Goal: Transaction & Acquisition: Obtain resource

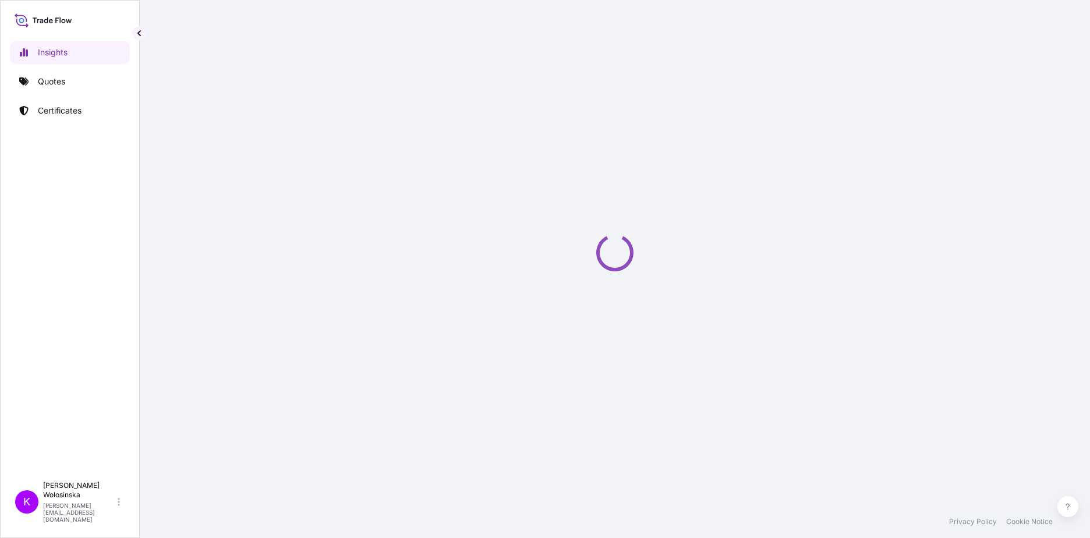
select select "2025"
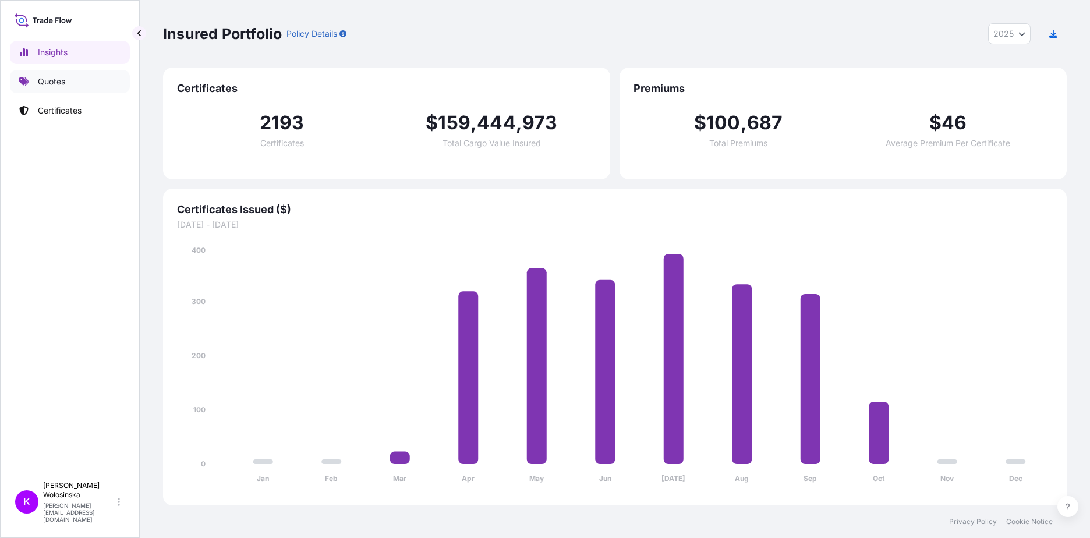
click at [76, 79] on link "Quotes" at bounding box center [70, 81] width 120 height 23
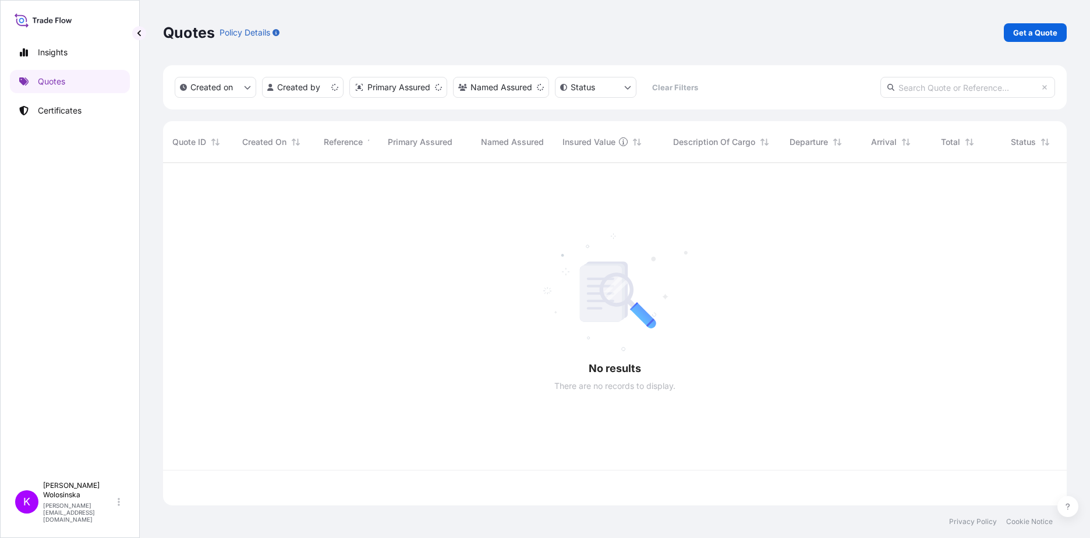
scroll to position [340, 895]
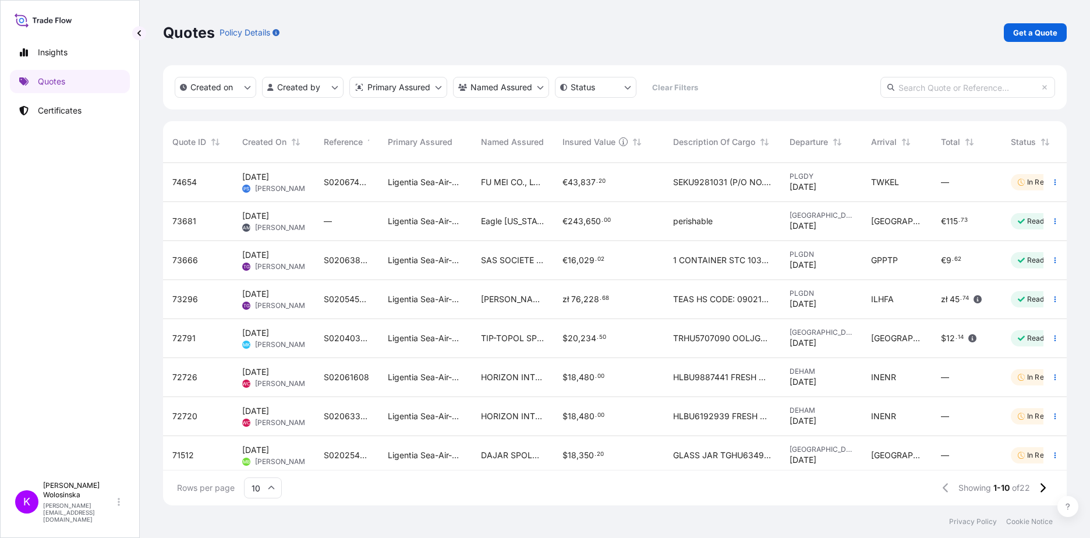
click at [1018, 32] on p "Get a Quote" at bounding box center [1035, 33] width 44 height 12
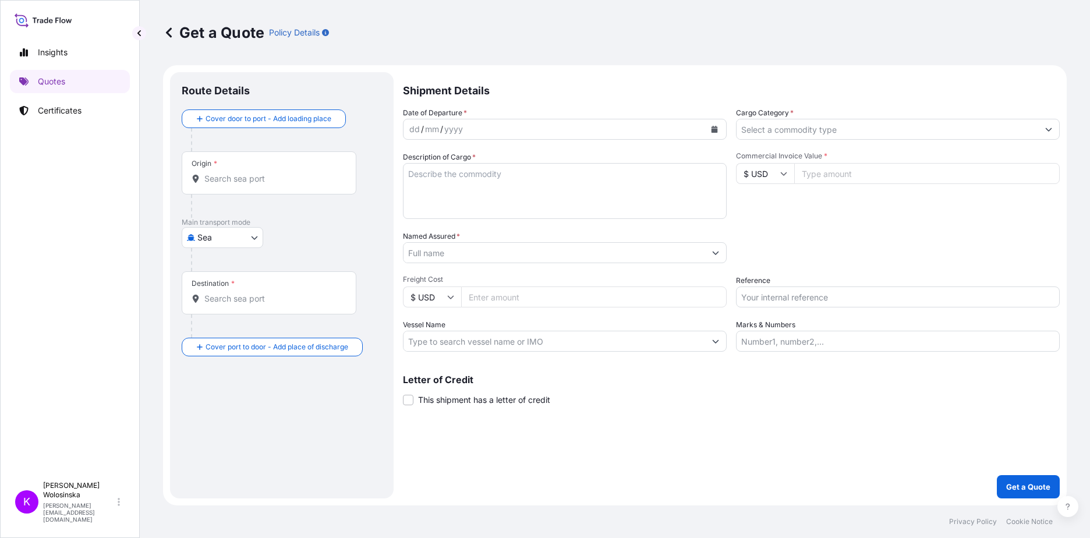
click at [240, 240] on body "Insights Quotes Certificates K [PERSON_NAME] [PERSON_NAME][EMAIL_ADDRESS][DOMAI…" at bounding box center [545, 269] width 1090 height 538
click at [229, 288] on div "Road" at bounding box center [222, 288] width 72 height 21
select select "Road"
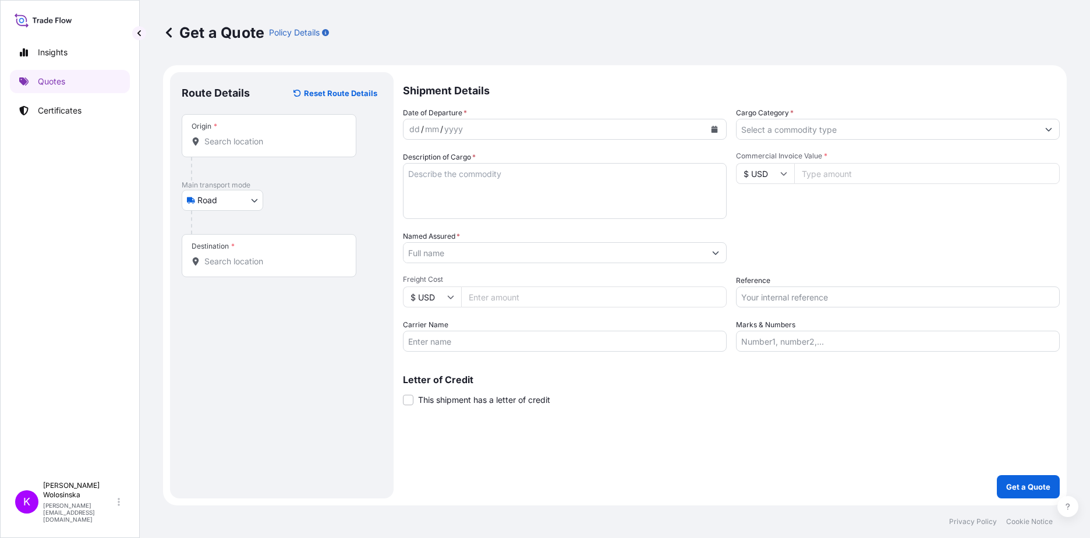
click at [292, 149] on div "Origin *" at bounding box center [269, 135] width 175 height 43
click at [292, 147] on input "Origin *" at bounding box center [272, 142] width 137 height 12
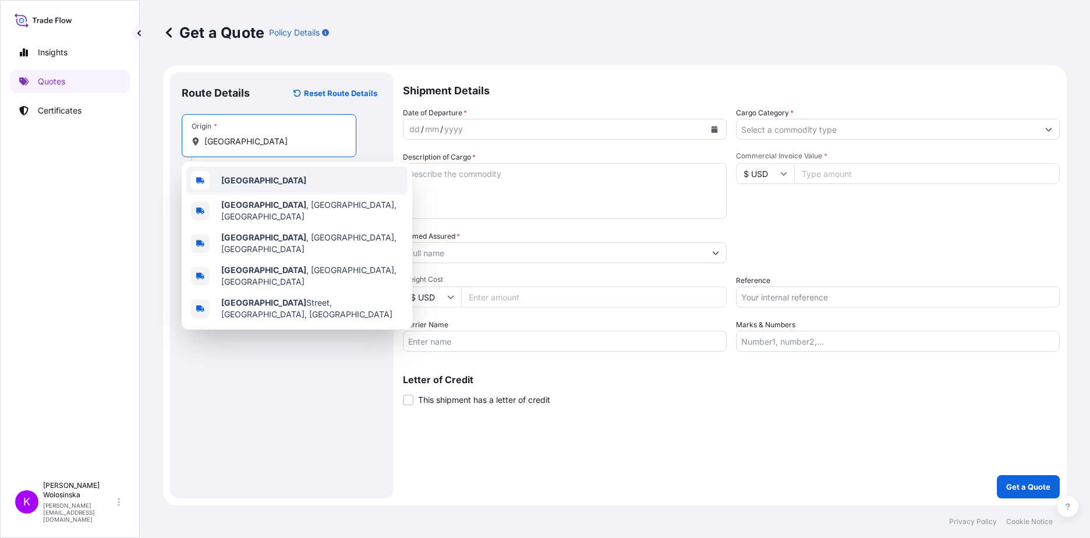
click at [270, 178] on div "[GEOGRAPHIC_DATA]" at bounding box center [296, 180] width 221 height 28
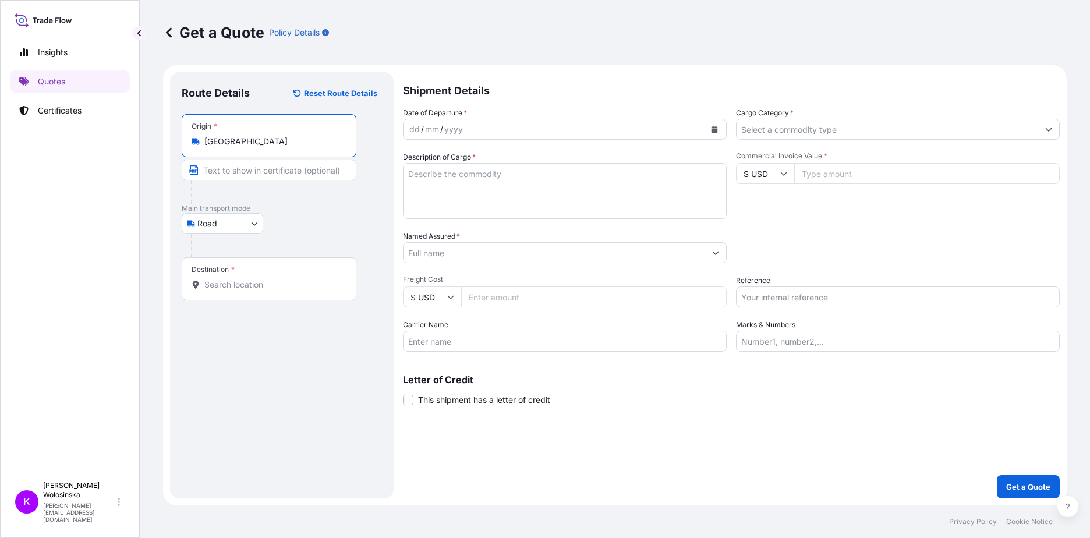
type input "[GEOGRAPHIC_DATA]"
click at [251, 288] on input "Destination *" at bounding box center [272, 285] width 137 height 12
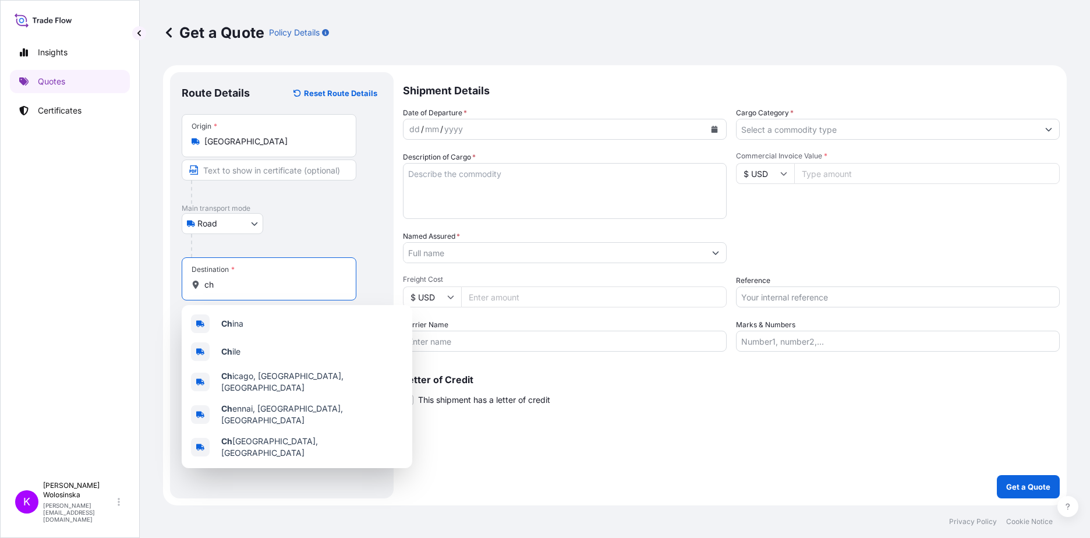
type input "c"
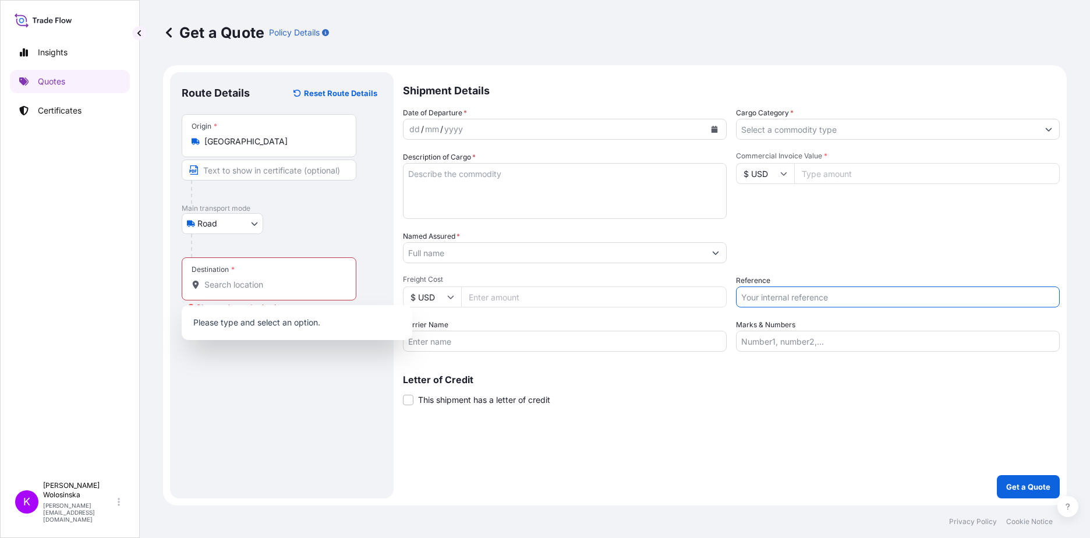
click at [768, 297] on input "Reference" at bounding box center [898, 296] width 324 height 21
paste input "GAX2510000440"
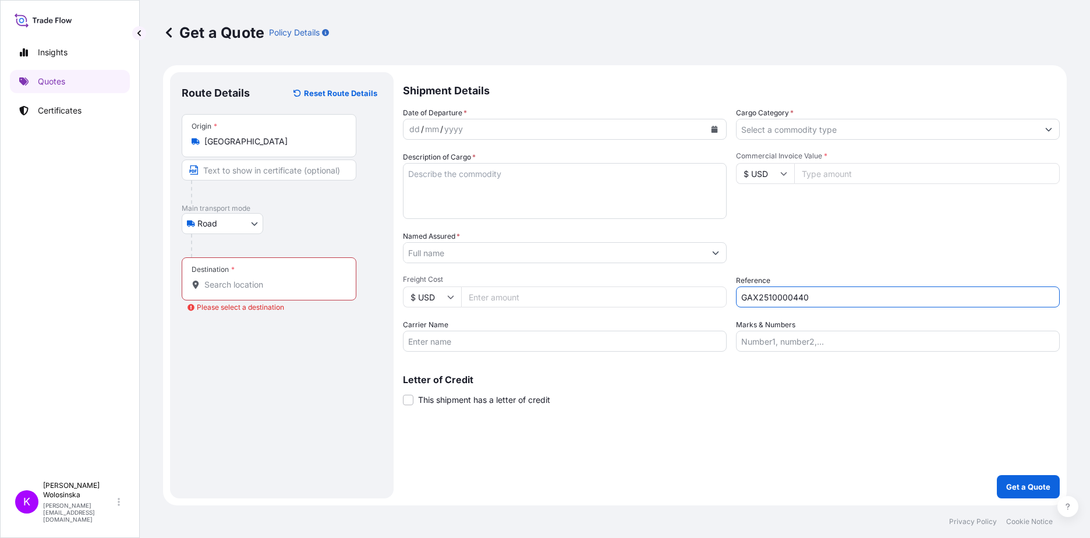
type input "GAX2510000440"
click at [215, 269] on div "Destination *" at bounding box center [213, 269] width 43 height 9
click at [215, 279] on input "Destination * Please select a destination" at bounding box center [272, 285] width 137 height 12
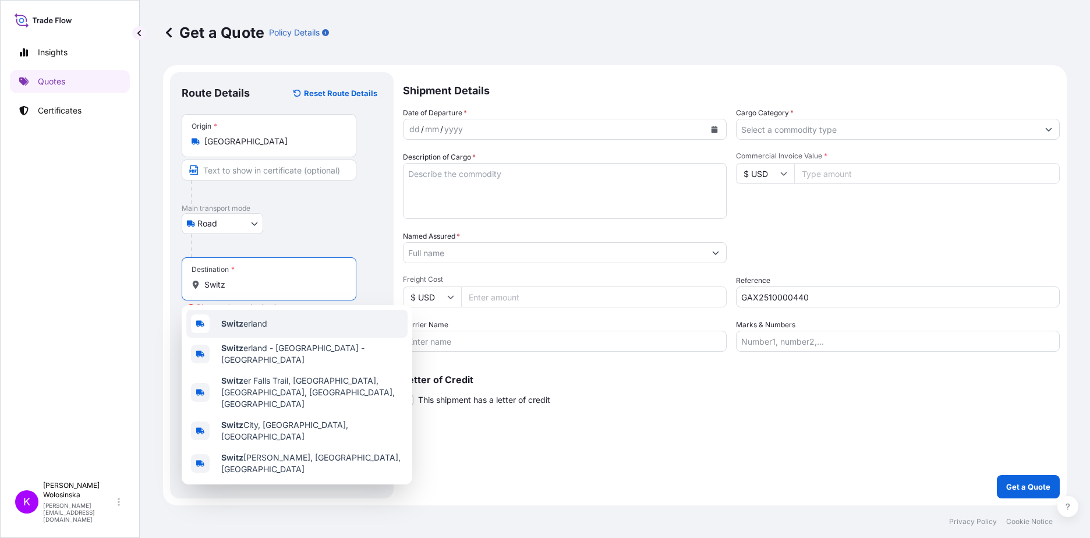
click at [263, 320] on span "[PERSON_NAME]" at bounding box center [244, 324] width 46 height 12
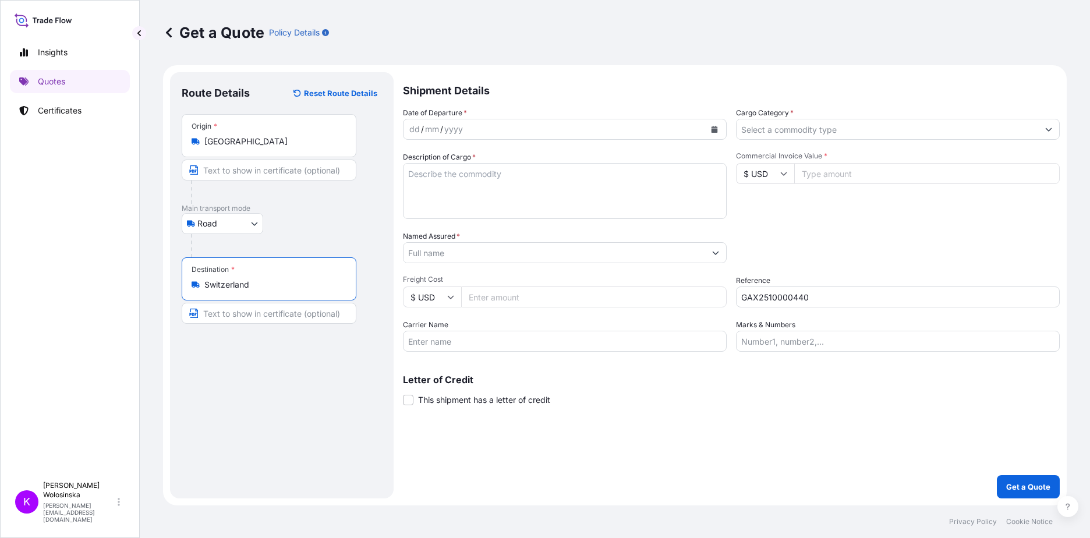
type input "Switzerland"
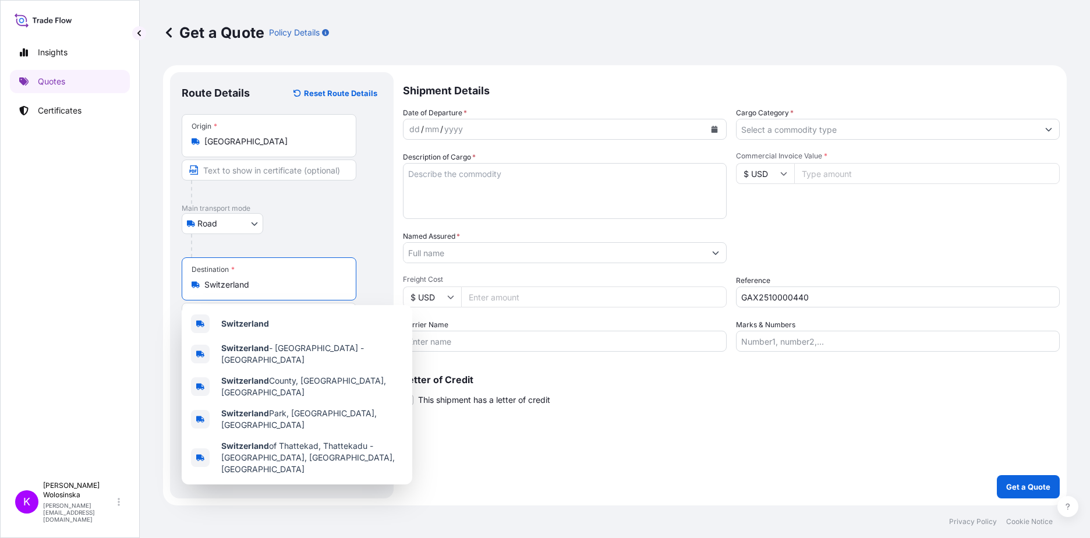
click at [715, 131] on icon "Calendar" at bounding box center [714, 129] width 6 height 7
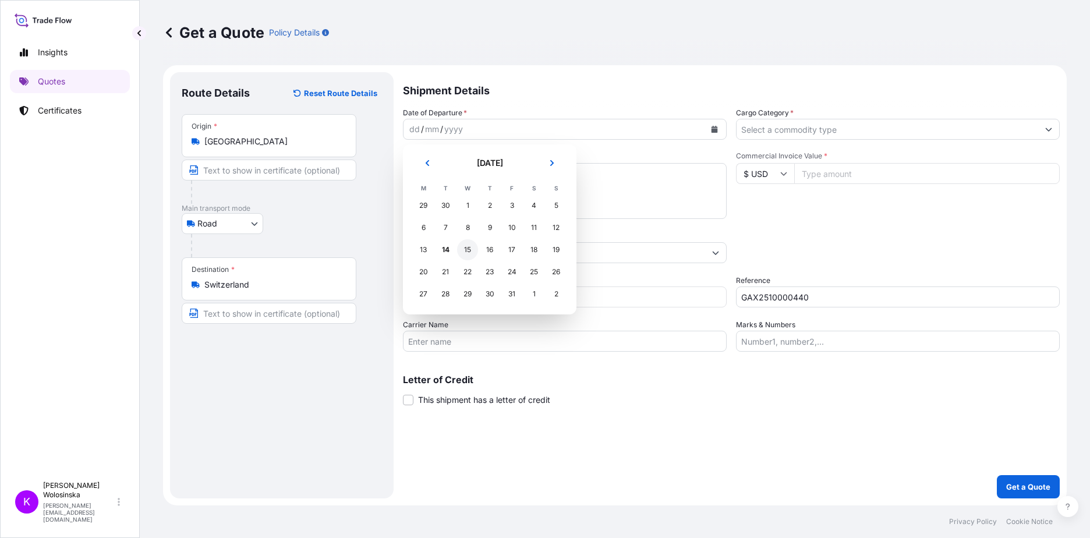
click at [463, 254] on div "15" at bounding box center [467, 249] width 21 height 21
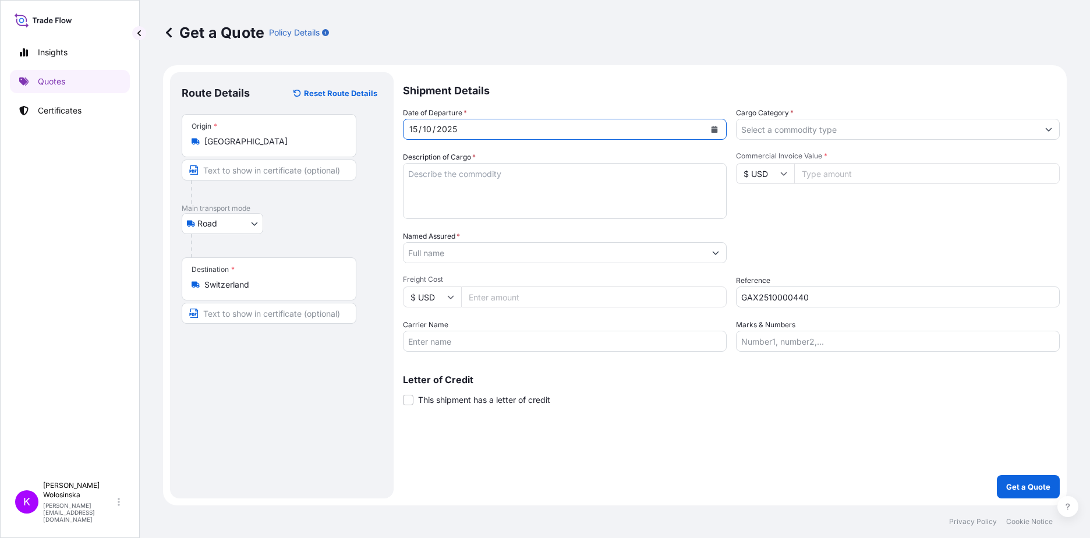
click at [990, 133] on input "Cargo Category *" at bounding box center [887, 129] width 302 height 21
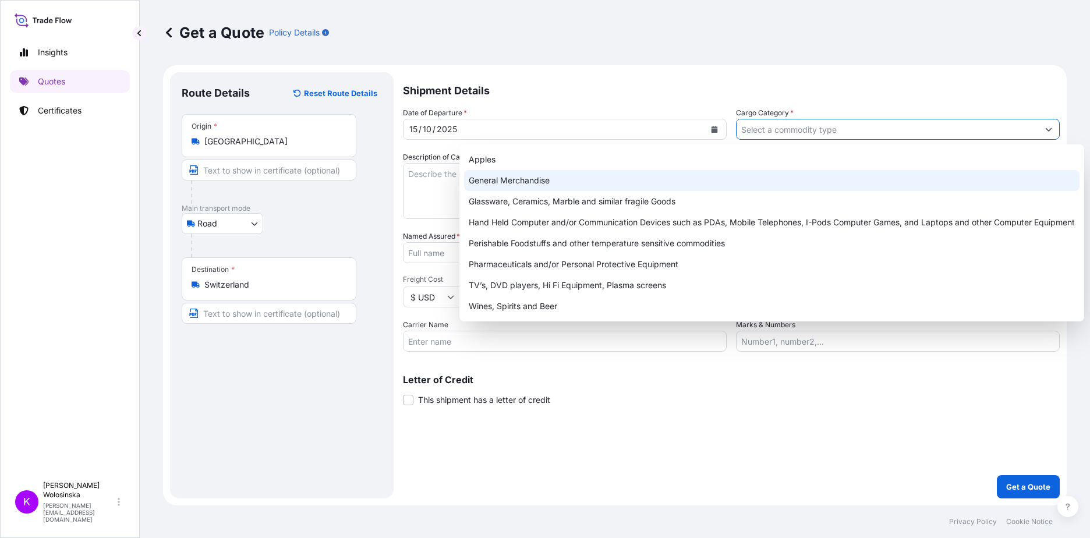
click at [992, 179] on div "General Merchandise" at bounding box center [771, 180] width 615 height 21
type input "General Merchandise"
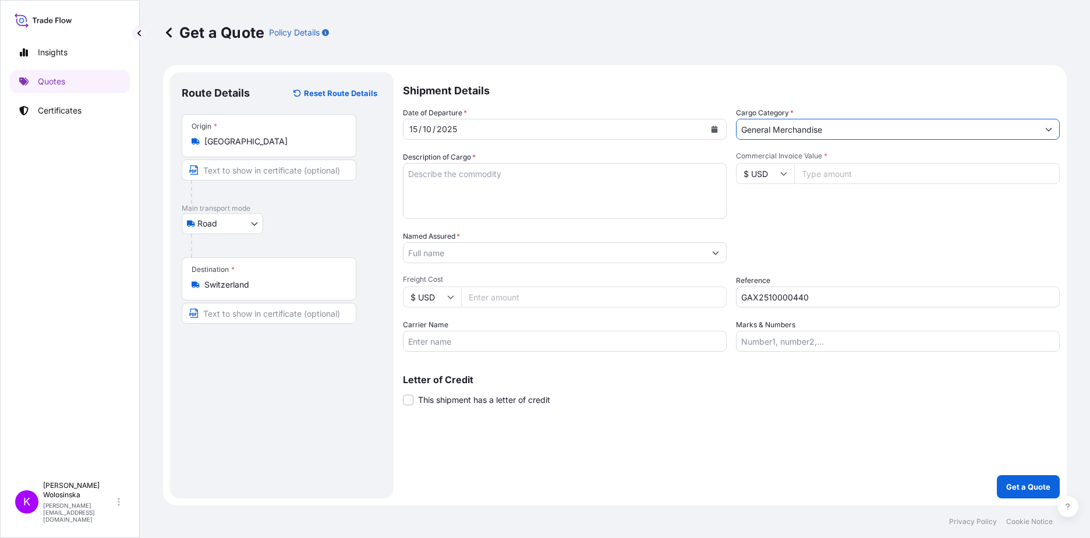
click at [764, 182] on input "$ USD" at bounding box center [765, 173] width 58 height 21
click at [763, 201] on div "€ EUR" at bounding box center [764, 205] width 49 height 22
type input "€ EUR"
click at [831, 170] on input "Commercial Invoice Value *" at bounding box center [926, 173] width 265 height 21
type input "32000"
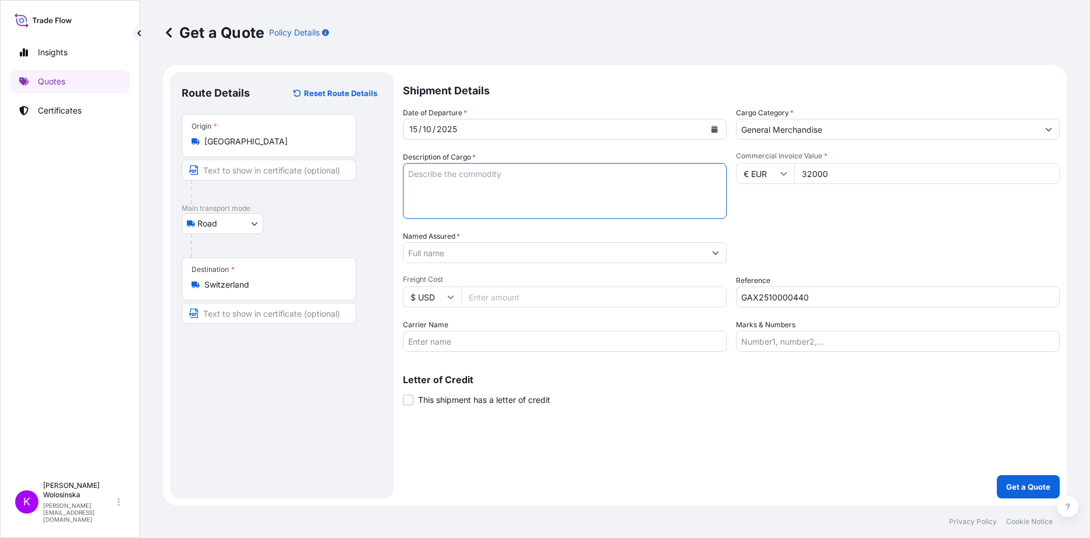
click at [563, 205] on textarea "Description of Cargo *" at bounding box center [565, 191] width 324 height 56
type textarea "massagers"
click at [419, 247] on input "Named Assured *" at bounding box center [554, 252] width 302 height 21
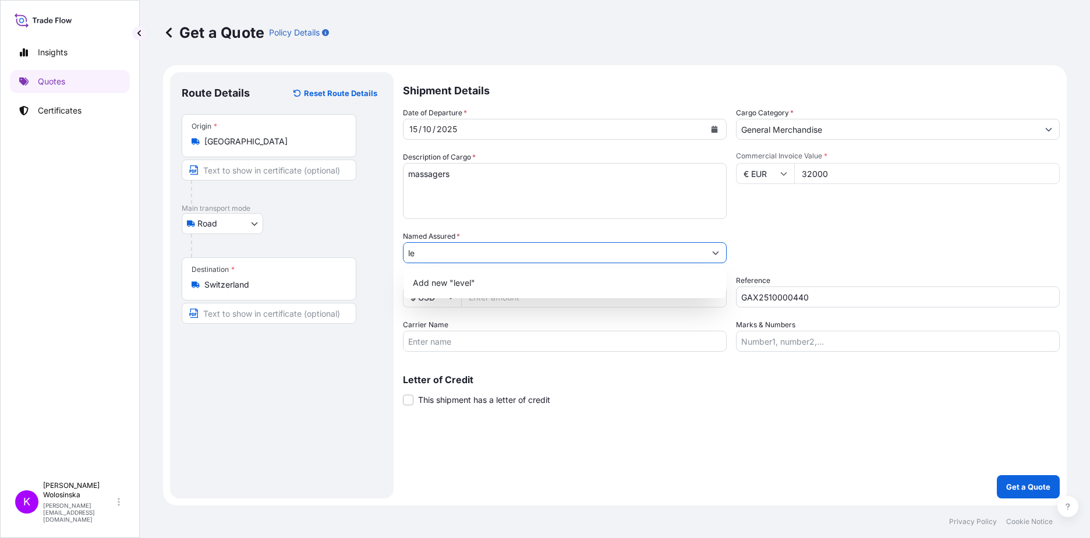
type input "l"
click at [475, 286] on span "Add new "LEVEL 6 SA"" at bounding box center [458, 283] width 90 height 12
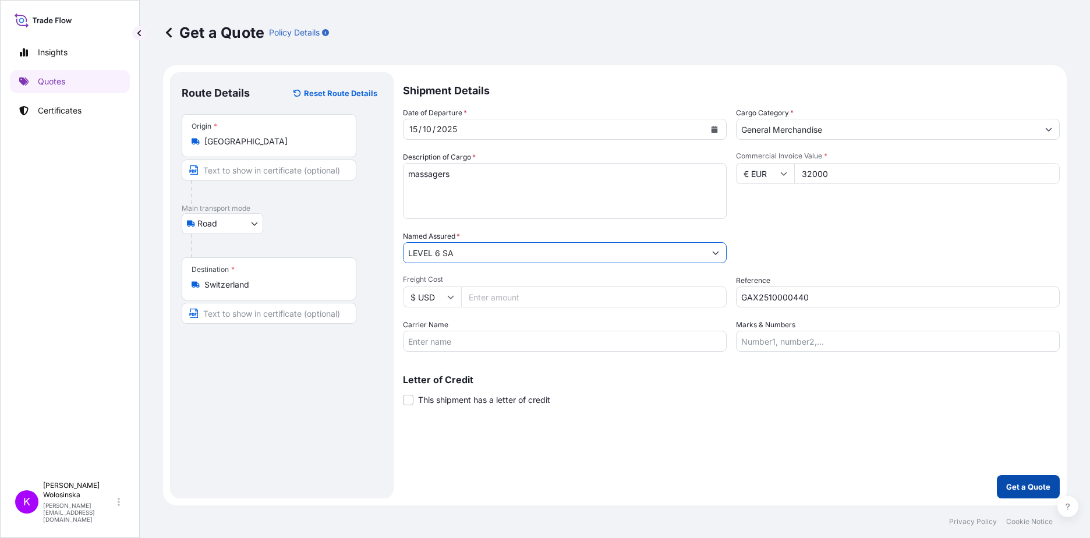
type input "LEVEL 6 SA"
click at [1032, 494] on button "Get a Quote" at bounding box center [1028, 486] width 63 height 23
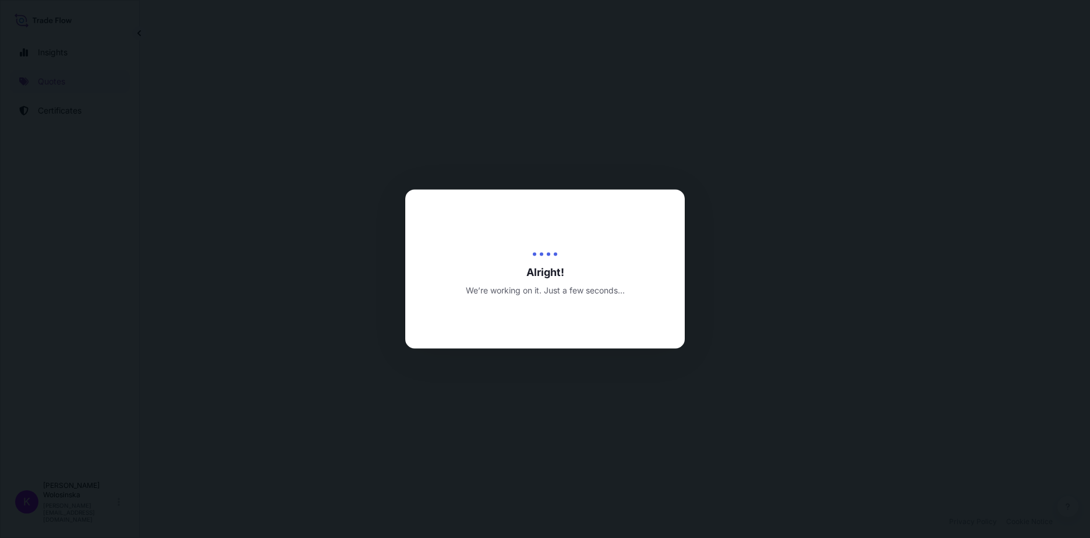
select select "Road"
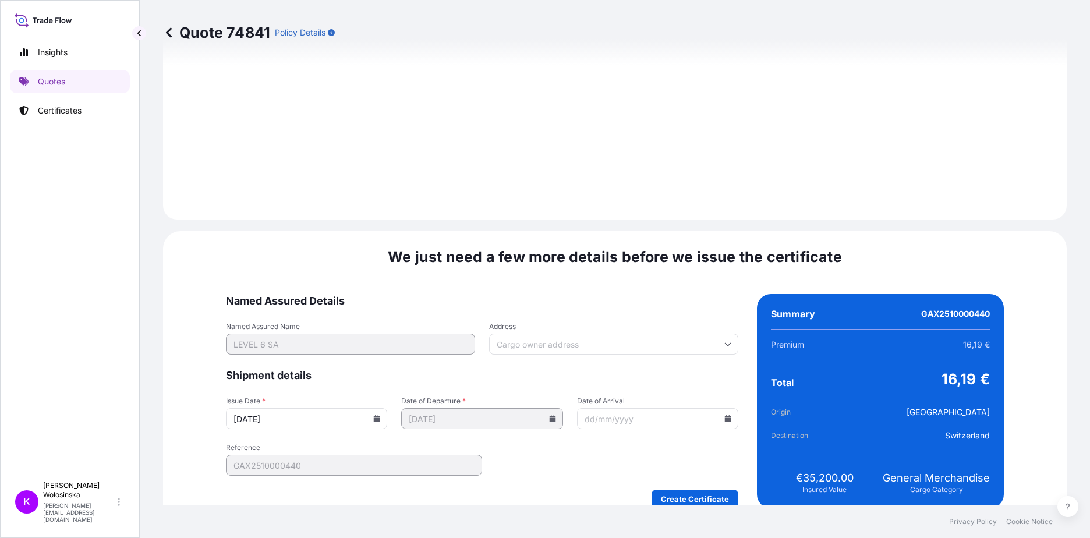
scroll to position [1214, 0]
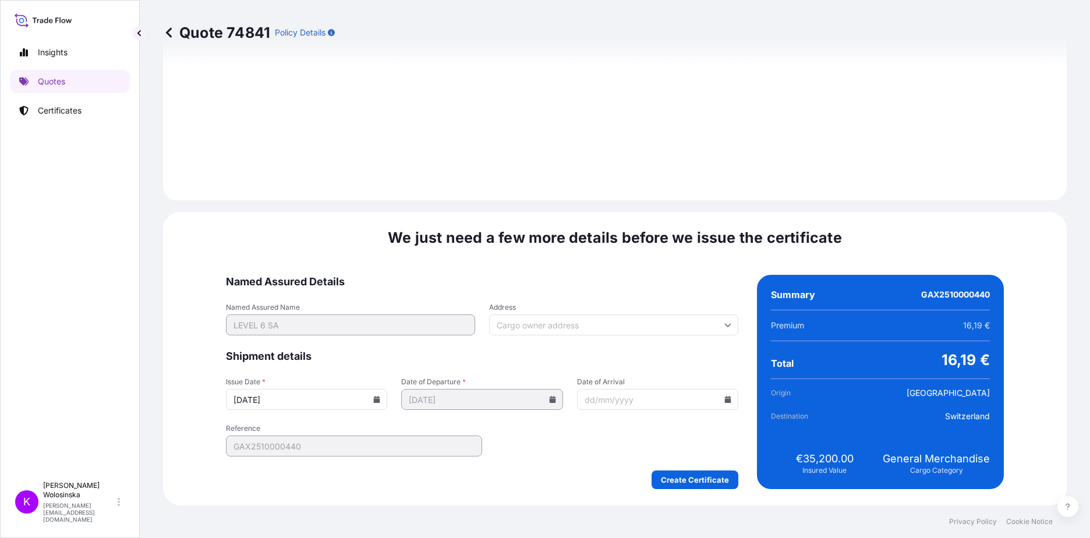
click at [547, 322] on input "Address" at bounding box center [613, 324] width 249 height 21
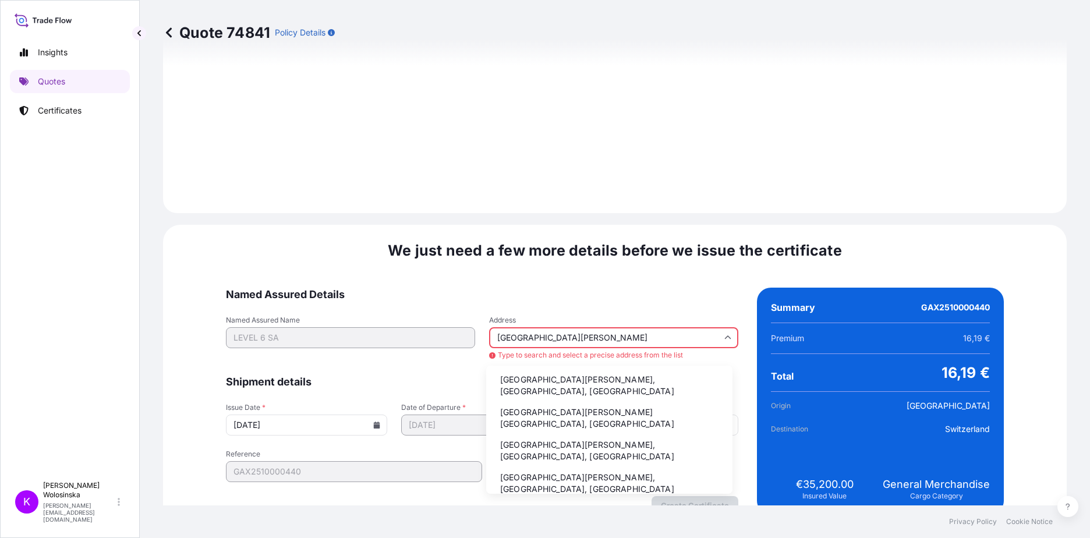
click at [651, 435] on li "[GEOGRAPHIC_DATA][PERSON_NAME], [GEOGRAPHIC_DATA], [GEOGRAPHIC_DATA]" at bounding box center [609, 450] width 237 height 30
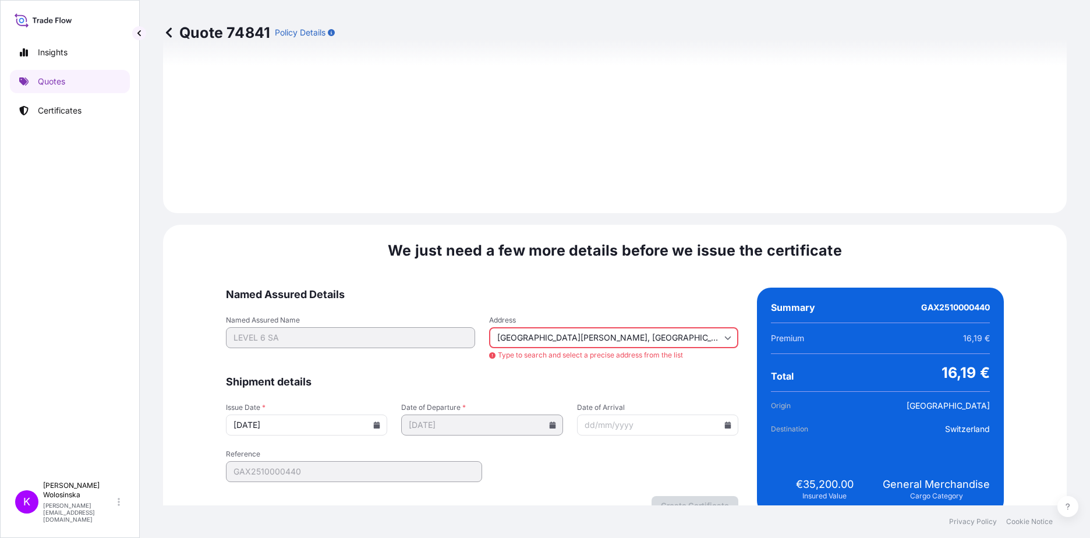
type input "[GEOGRAPHIC_DATA][PERSON_NAME], 1800 [GEOGRAPHIC_DATA], [GEOGRAPHIC_DATA]"
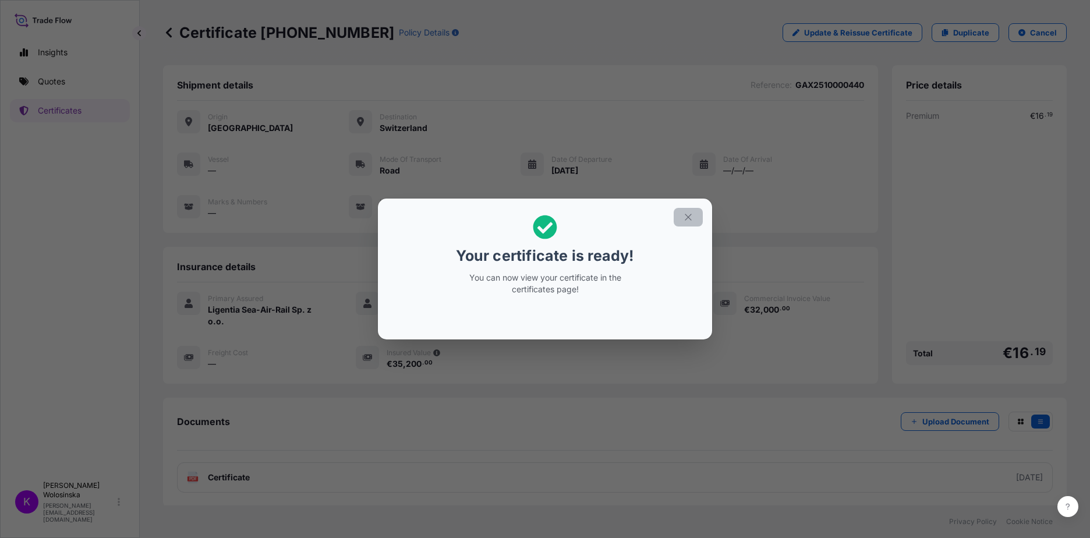
click at [681, 214] on button "button" at bounding box center [688, 217] width 29 height 19
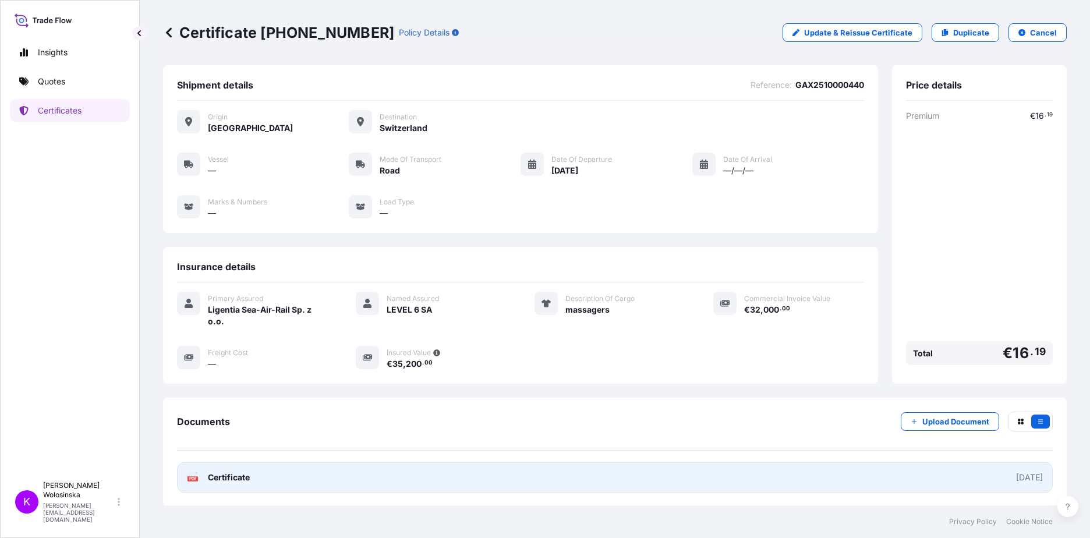
click at [324, 474] on link "PDF Certificate [DATE]" at bounding box center [615, 477] width 876 height 30
